Goal: Subscribe to service/newsletter

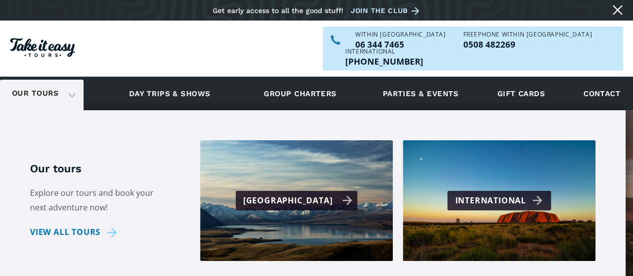
click at [323, 193] on div "[GEOGRAPHIC_DATA]" at bounding box center [298, 200] width 110 height 15
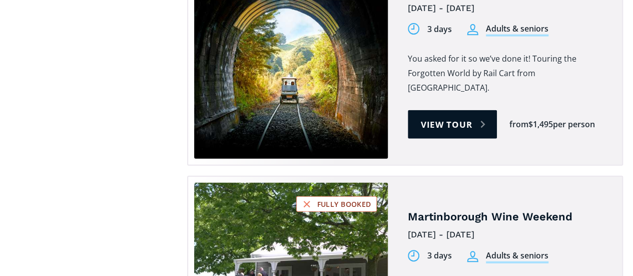
scroll to position [1196, 0]
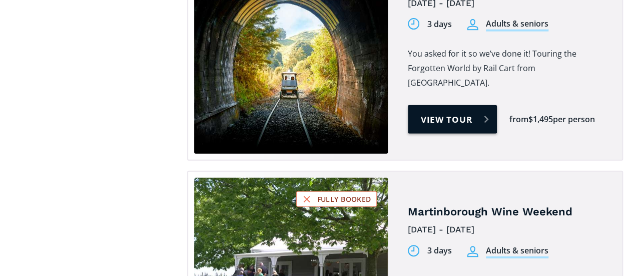
click at [447, 105] on link "View tour" at bounding box center [453, 119] width 90 height 29
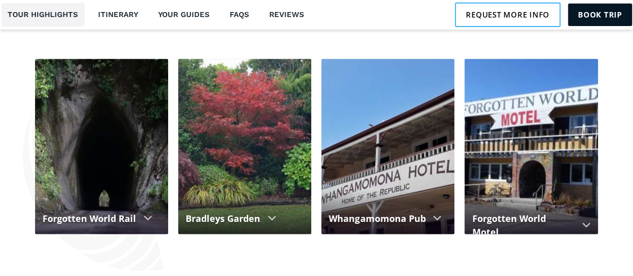
scroll to position [888, 0]
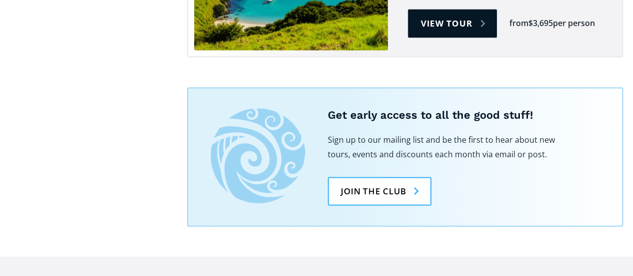
scroll to position [2621, 0]
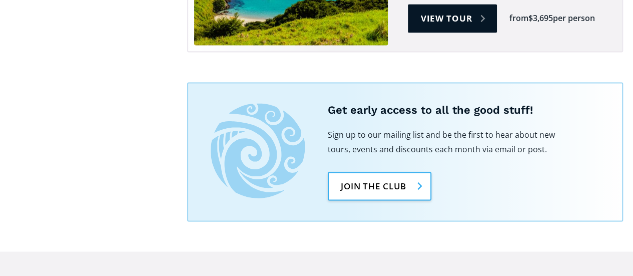
click at [372, 172] on link "Join the club" at bounding box center [380, 186] width 104 height 29
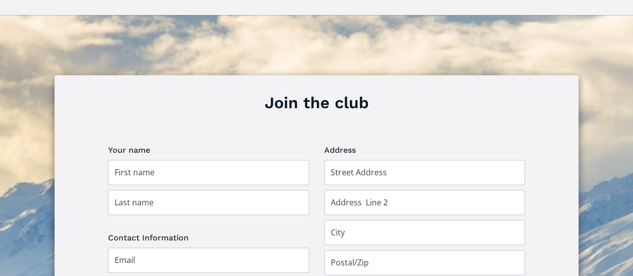
scroll to position [645, 0]
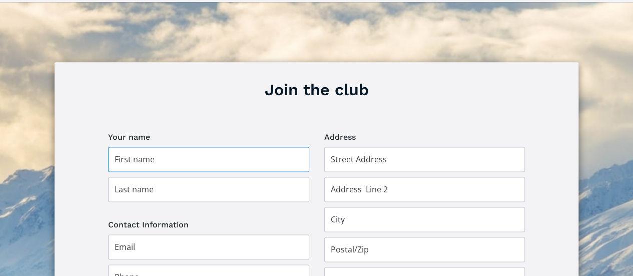
click at [169, 149] on input "Join the club" at bounding box center [208, 159] width 201 height 25
type input "christine"
type input "casey"
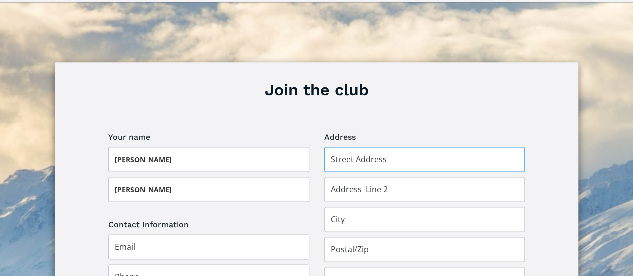
type input "7 Macdonald Heights"
type input "Feilding 4702"
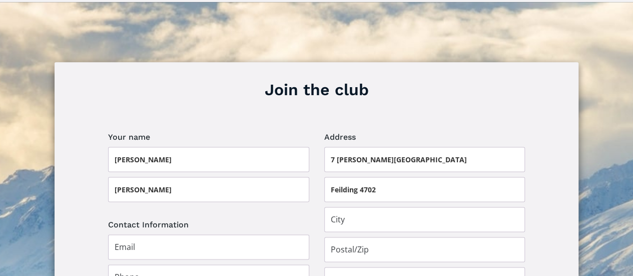
type input "Feilding"
type input "4702"
type input "[GEOGRAPHIC_DATA]"
type input "awaitifarm@xtra.co.nz"
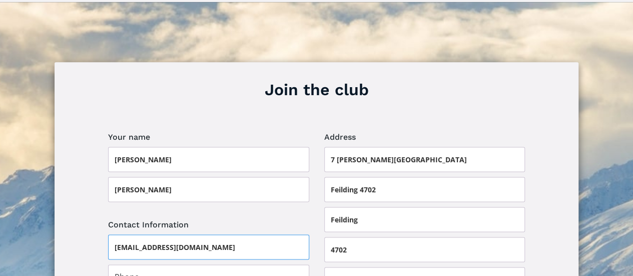
type input "0212539453"
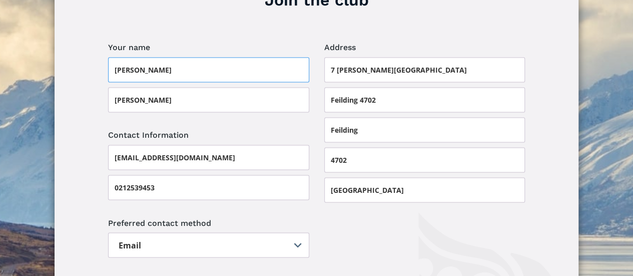
scroll to position [769, 0]
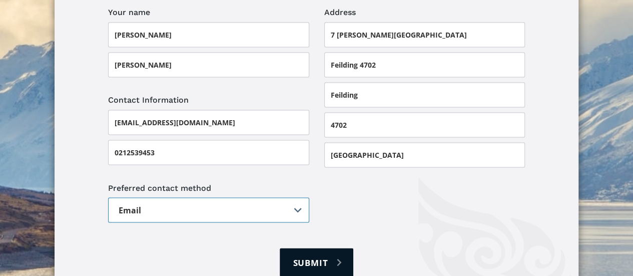
click at [191, 197] on select "Email Post" at bounding box center [208, 209] width 201 height 25
click at [198, 197] on select "Email Post" at bounding box center [208, 209] width 201 height 25
click at [297, 197] on select "Email Post" at bounding box center [208, 209] width 201 height 25
click at [108, 197] on select "Email Post" at bounding box center [208, 209] width 201 height 25
click at [321, 250] on input "Submit" at bounding box center [316, 262] width 73 height 29
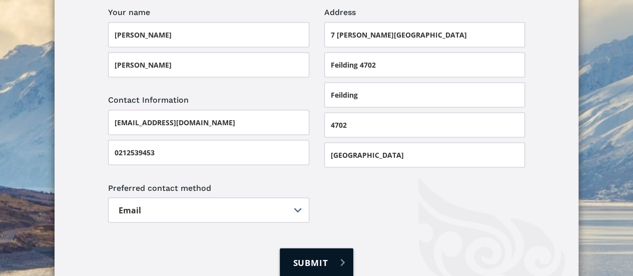
type input "Please wait..."
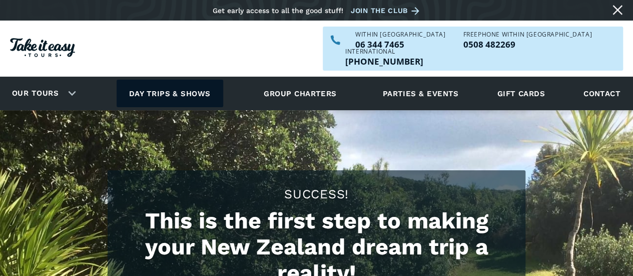
click at [186, 80] on link "Day trips & shows" at bounding box center [170, 94] width 107 height 28
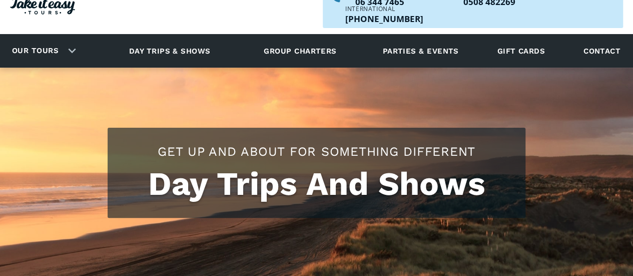
scroll to position [39, 0]
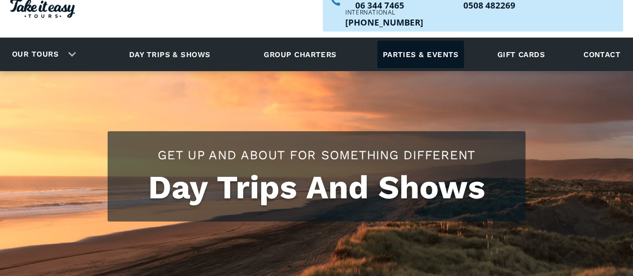
click at [439, 41] on link "Parties & events" at bounding box center [421, 55] width 86 height 28
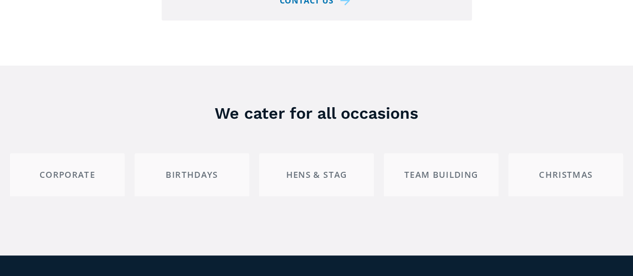
scroll to position [1958, 0]
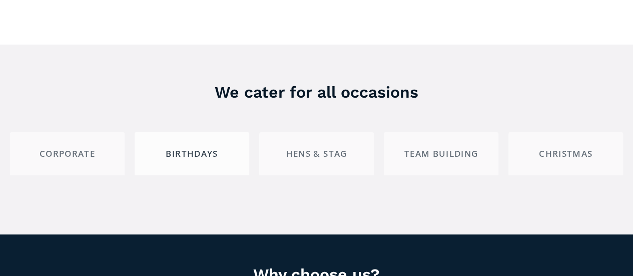
click at [195, 148] on div "Birthdays" at bounding box center [192, 153] width 98 height 11
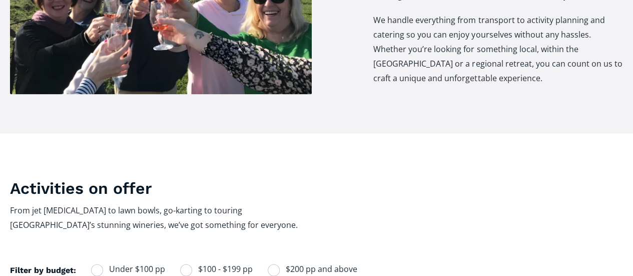
scroll to position [310, 0]
